Goal: Find specific page/section: Find specific page/section

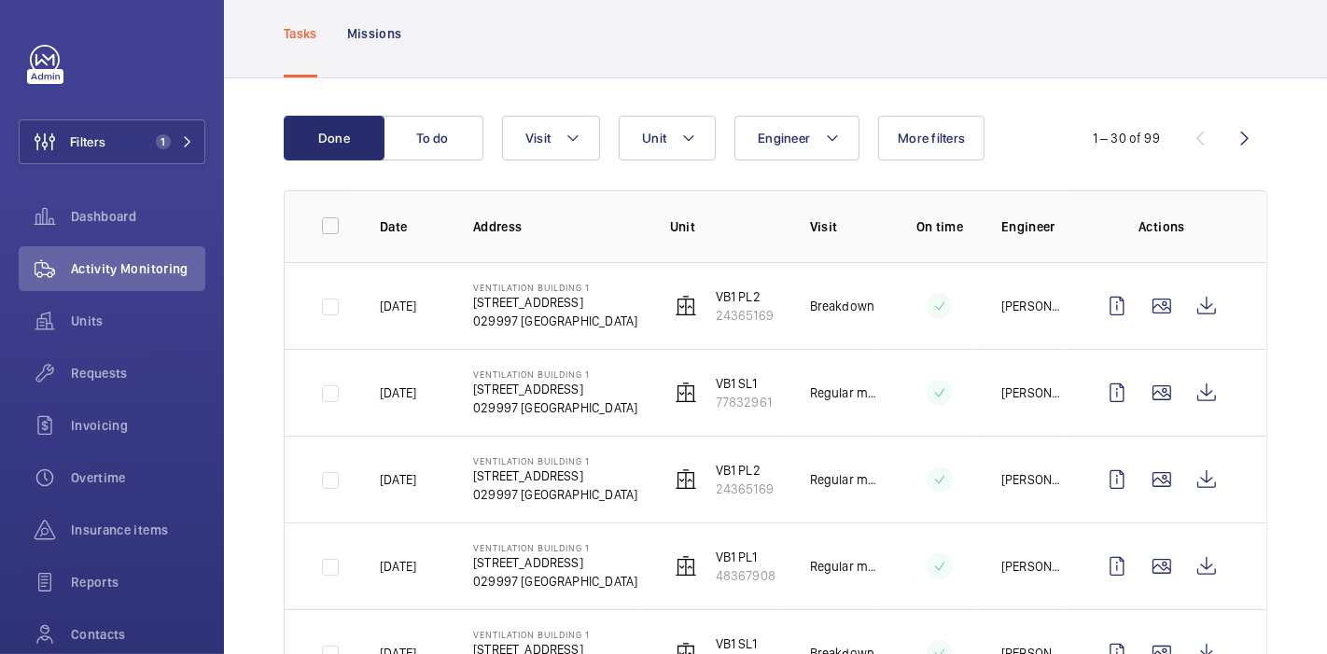
scroll to position [101, 0]
click at [130, 150] on button "Filters 1" at bounding box center [112, 141] width 187 height 45
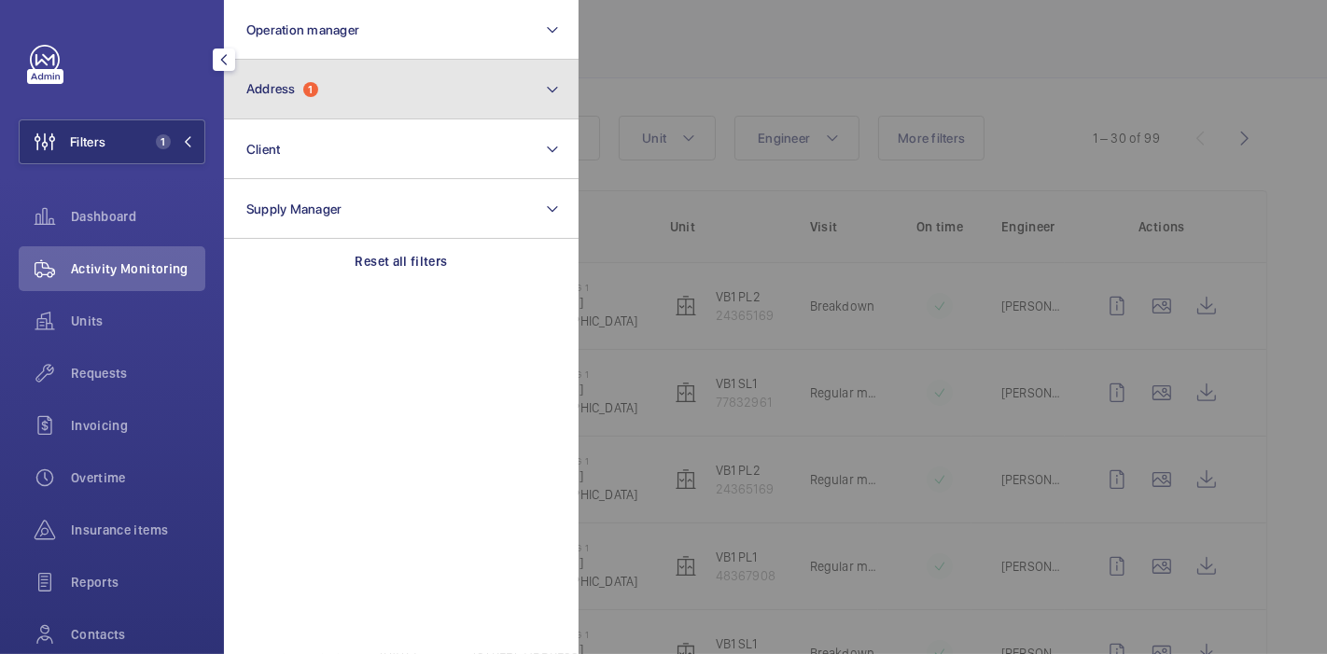
click at [315, 105] on button "Address 1" at bounding box center [401, 90] width 355 height 60
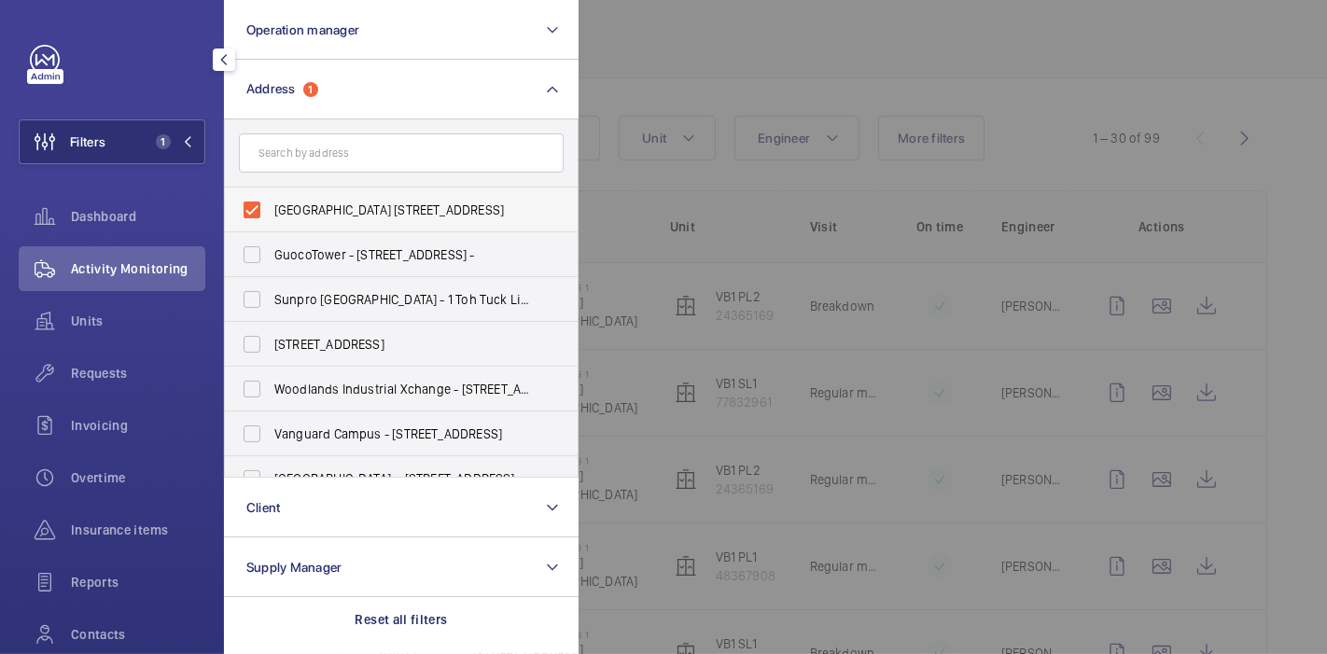
click at [253, 206] on label "[GEOGRAPHIC_DATA] [STREET_ADDRESS]" at bounding box center [387, 210] width 325 height 45
click at [253, 206] on input "[GEOGRAPHIC_DATA] [STREET_ADDRESS]" at bounding box center [251, 209] width 37 height 37
checkbox input "false"
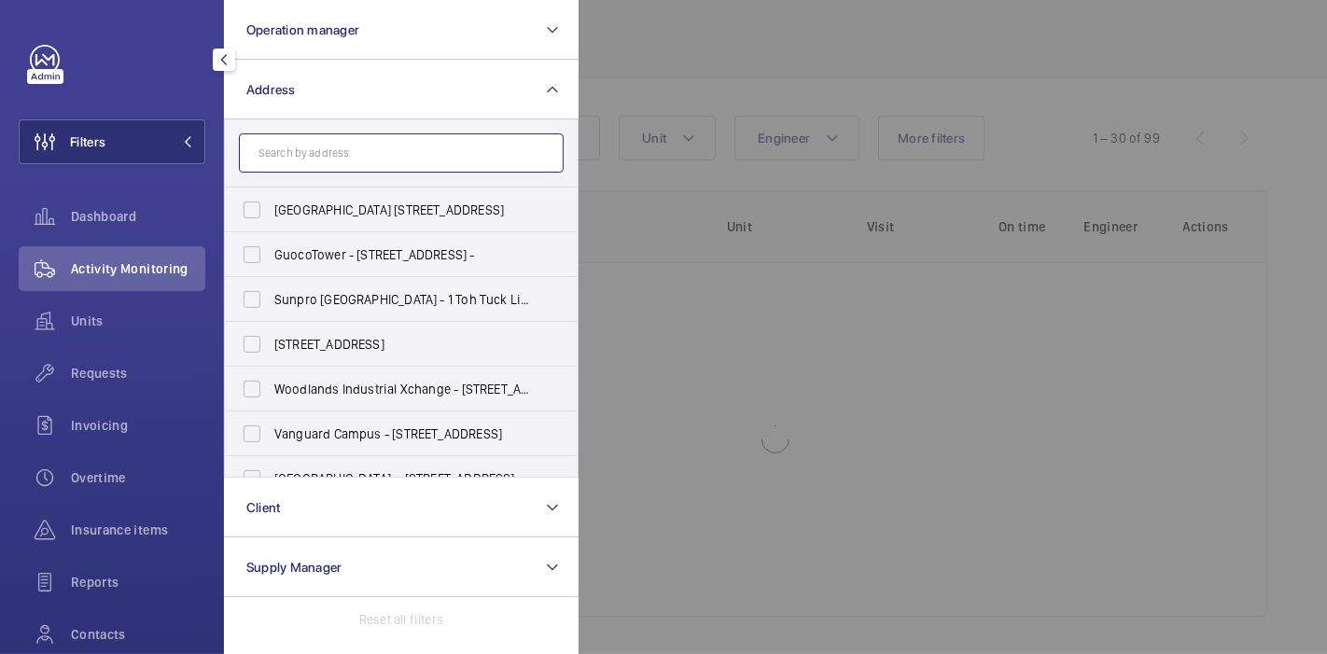
click at [282, 149] on input "text" at bounding box center [401, 152] width 325 height 39
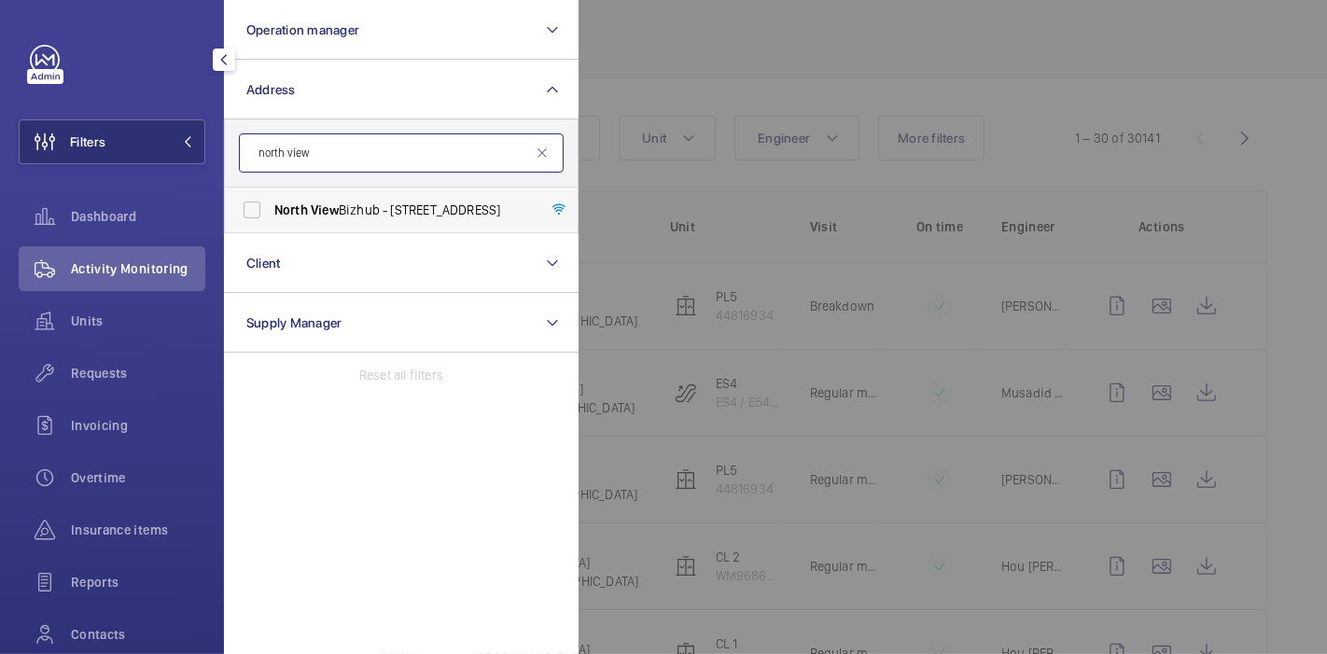
type input "north view"
click at [299, 198] on label "North View Bizhub - [STREET_ADDRESS]" at bounding box center [387, 210] width 325 height 45
click at [271, 198] on input "North View Bizhub - [STREET_ADDRESS]" at bounding box center [251, 209] width 37 height 37
checkbox input "true"
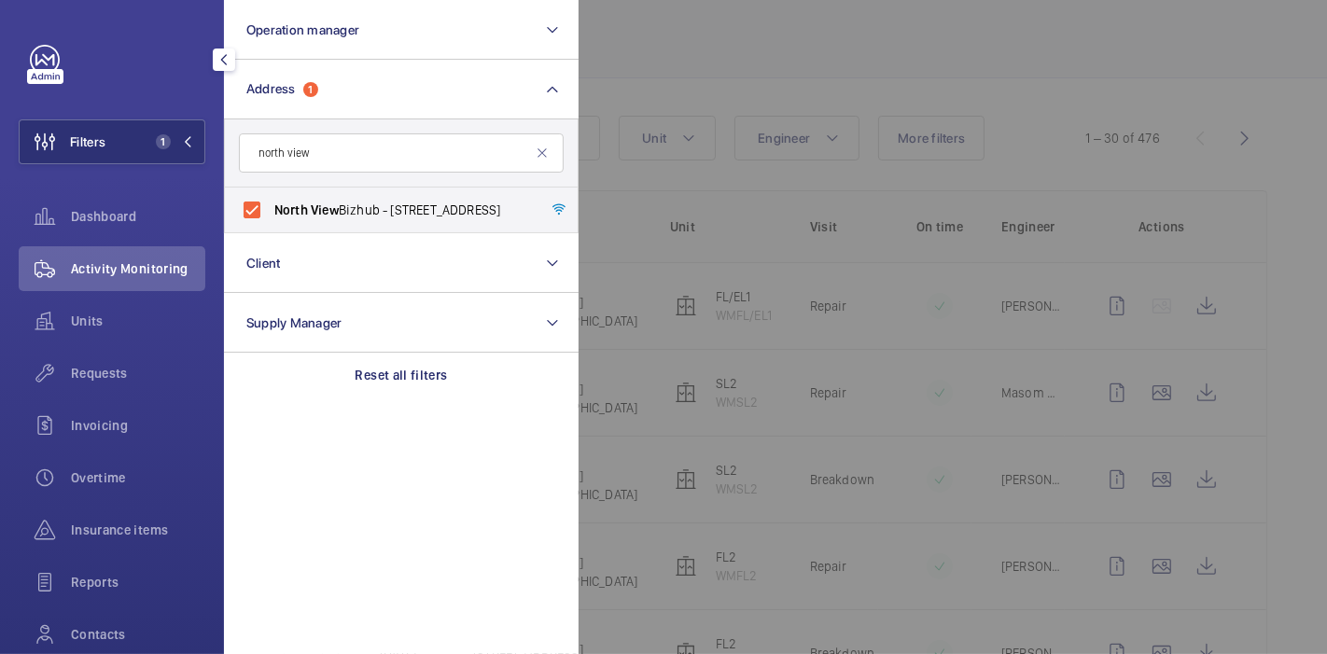
click at [622, 37] on div at bounding box center [1241, 327] width 1327 height 654
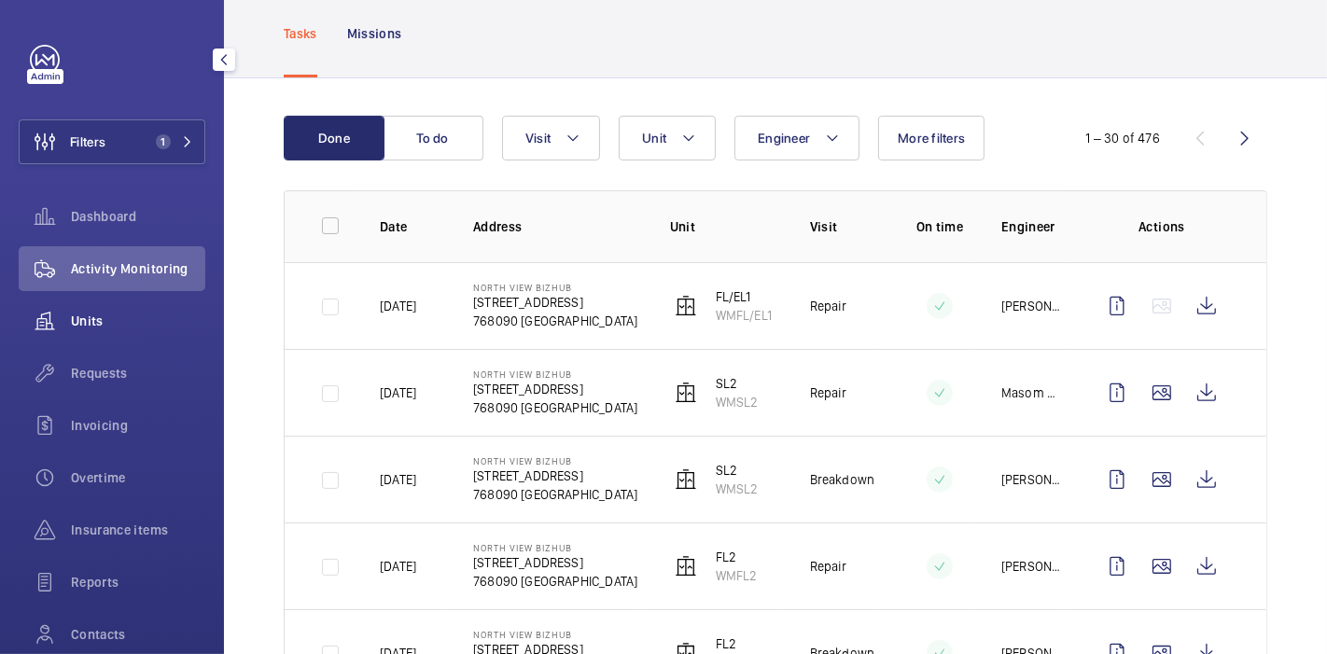
click at [108, 313] on span "Units" at bounding box center [138, 321] width 134 height 19
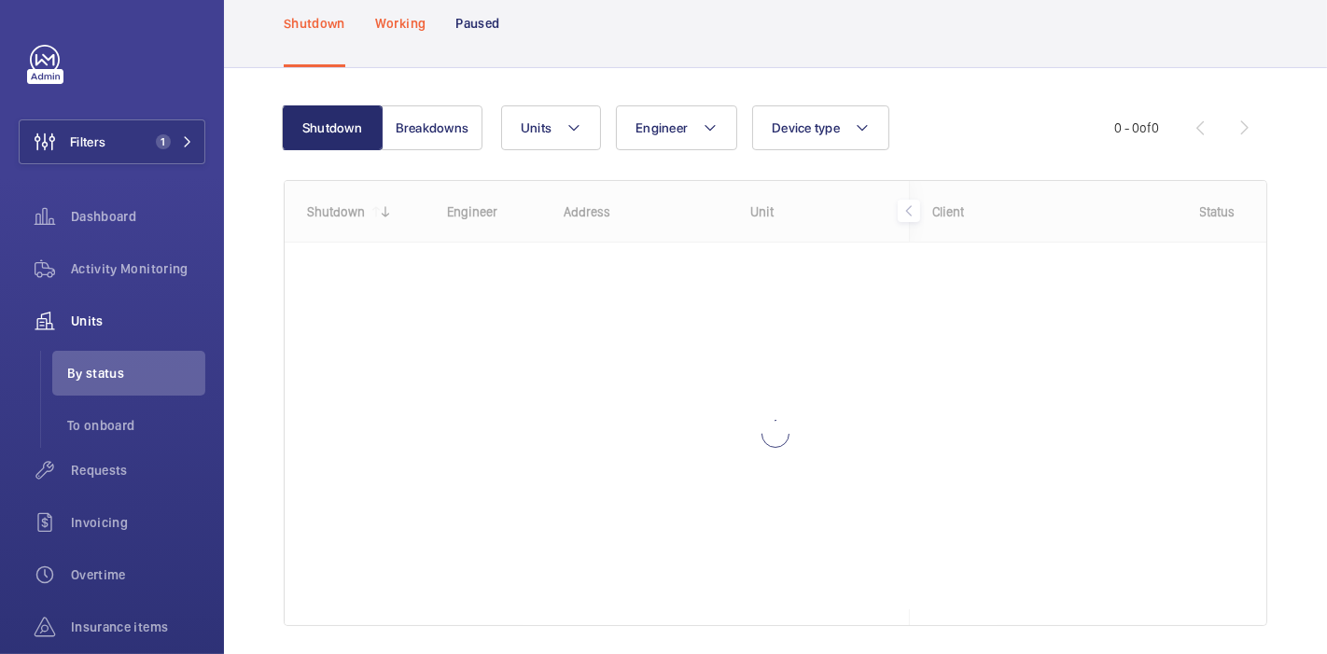
click at [399, 54] on div "Working" at bounding box center [400, 23] width 50 height 89
